Goal: Transaction & Acquisition: Purchase product/service

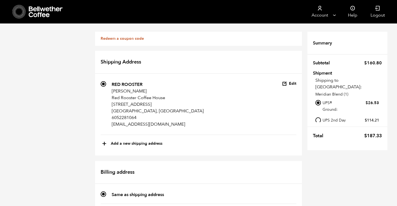
scroll to position [239, 0]
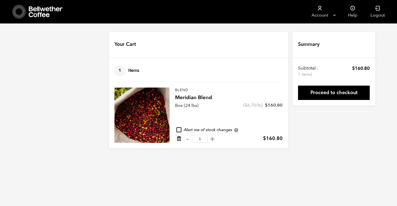
click at [181, 138] on icon "Remove from cart" at bounding box center [179, 139] width 6 height 6
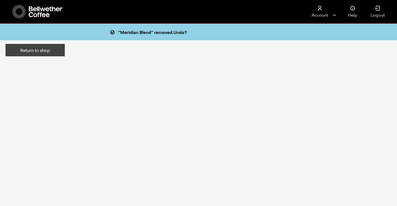
click at [42, 52] on link "Return to shop" at bounding box center [35, 50] width 59 height 13
